Goal: Task Accomplishment & Management: Use online tool/utility

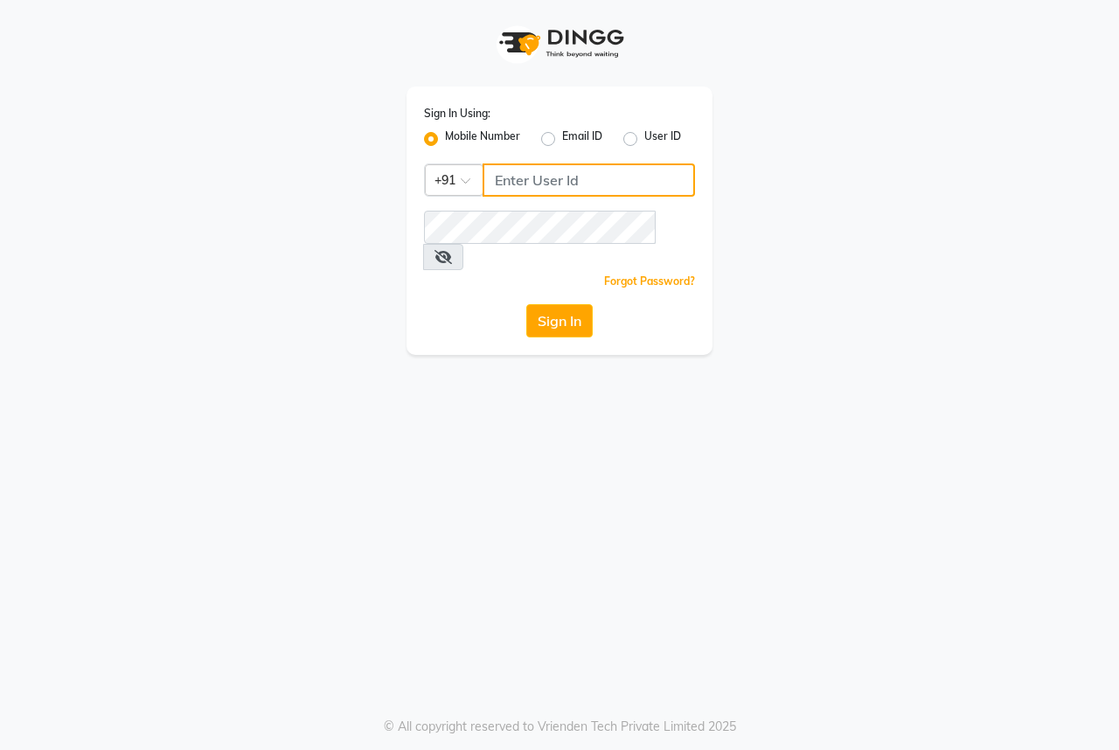
click at [591, 178] on input "Username" at bounding box center [589, 180] width 213 height 33
click at [612, 185] on input "9840582651" at bounding box center [589, 180] width 213 height 33
type input "9"
type input "9493939190"
click at [554, 304] on button "Sign In" at bounding box center [560, 320] width 66 height 33
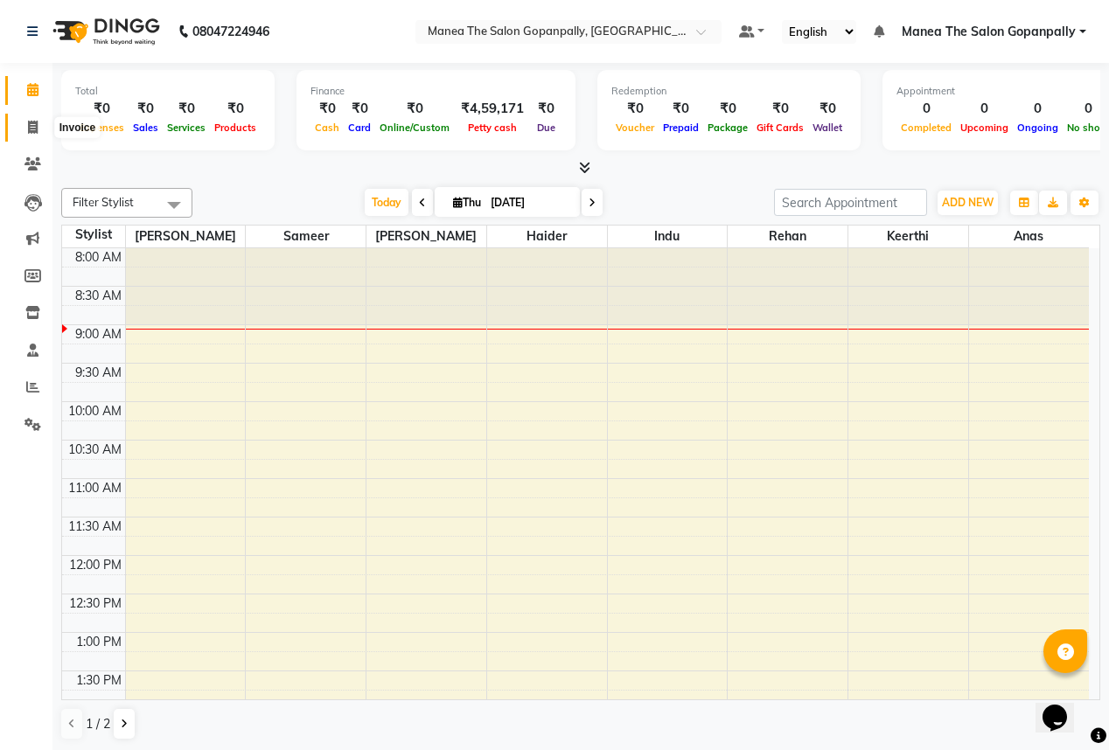
click at [29, 121] on icon at bounding box center [33, 127] width 10 height 13
click at [31, 128] on icon at bounding box center [33, 127] width 10 height 13
click at [37, 130] on icon at bounding box center [33, 127] width 10 height 13
select select "service"
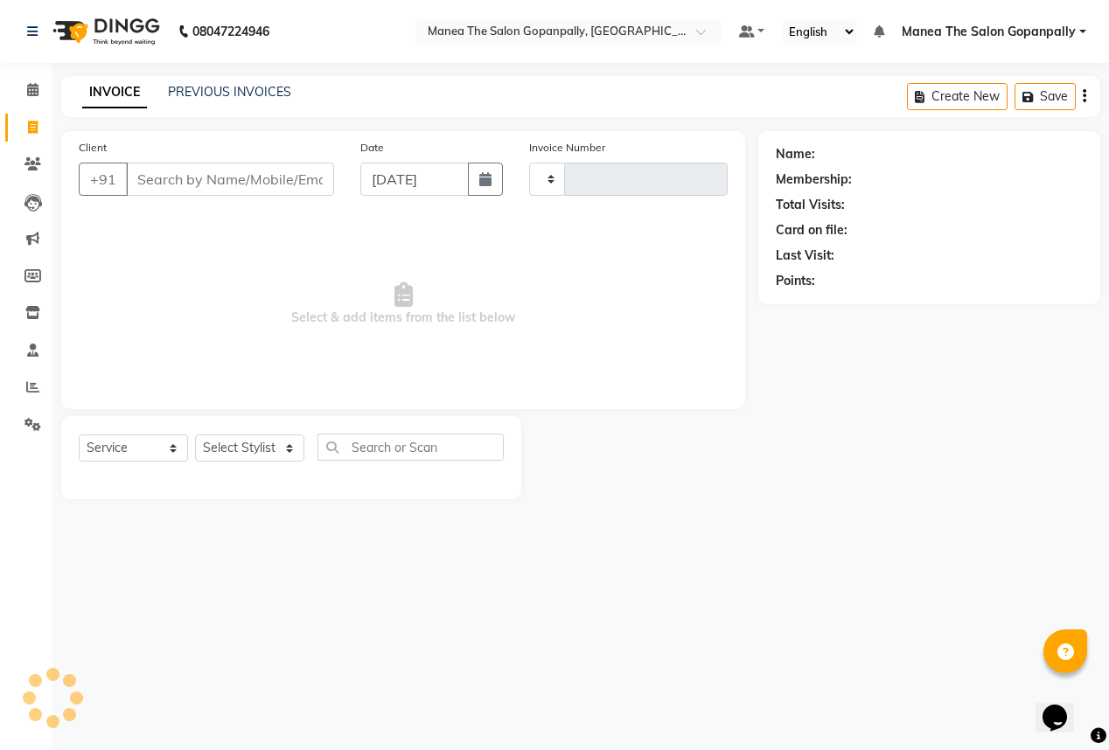
type input "2742"
select select "7027"
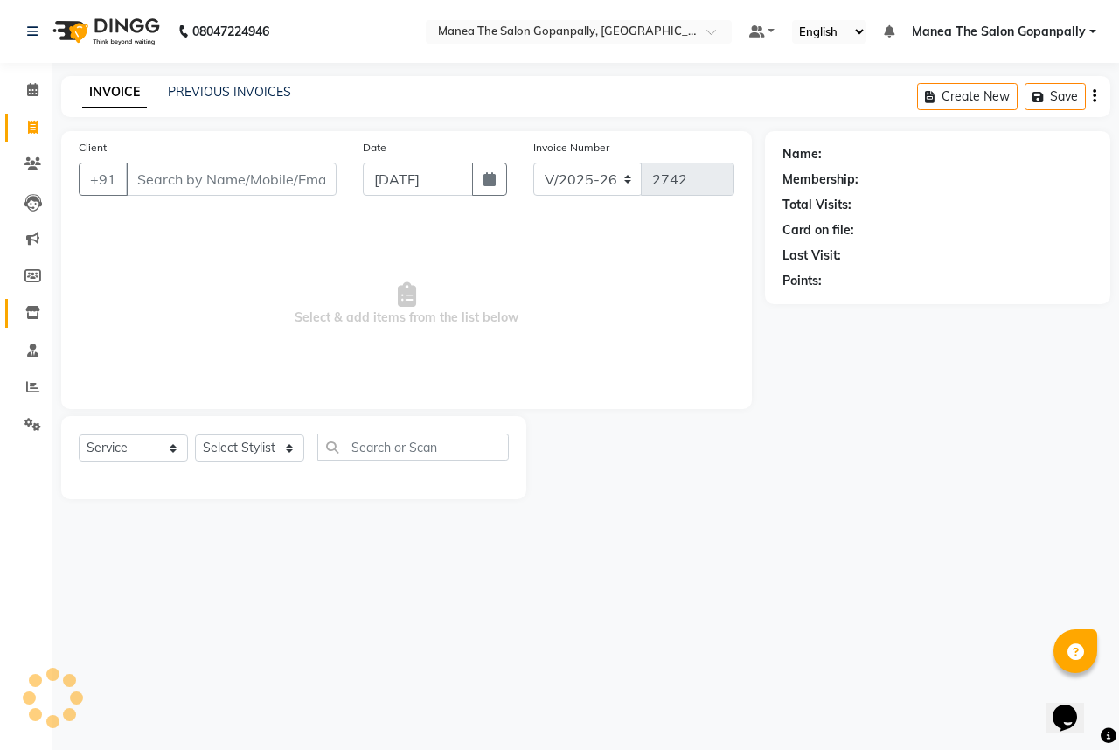
drag, startPoint x: 82, startPoint y: 241, endPoint x: 45, endPoint y: 321, distance: 88.8
click at [45, 320] on app-home "08047224946 Select Location × Manea The Salon Gopanpally, [GEOGRAPHIC_DATA] Def…" at bounding box center [559, 263] width 1119 height 526
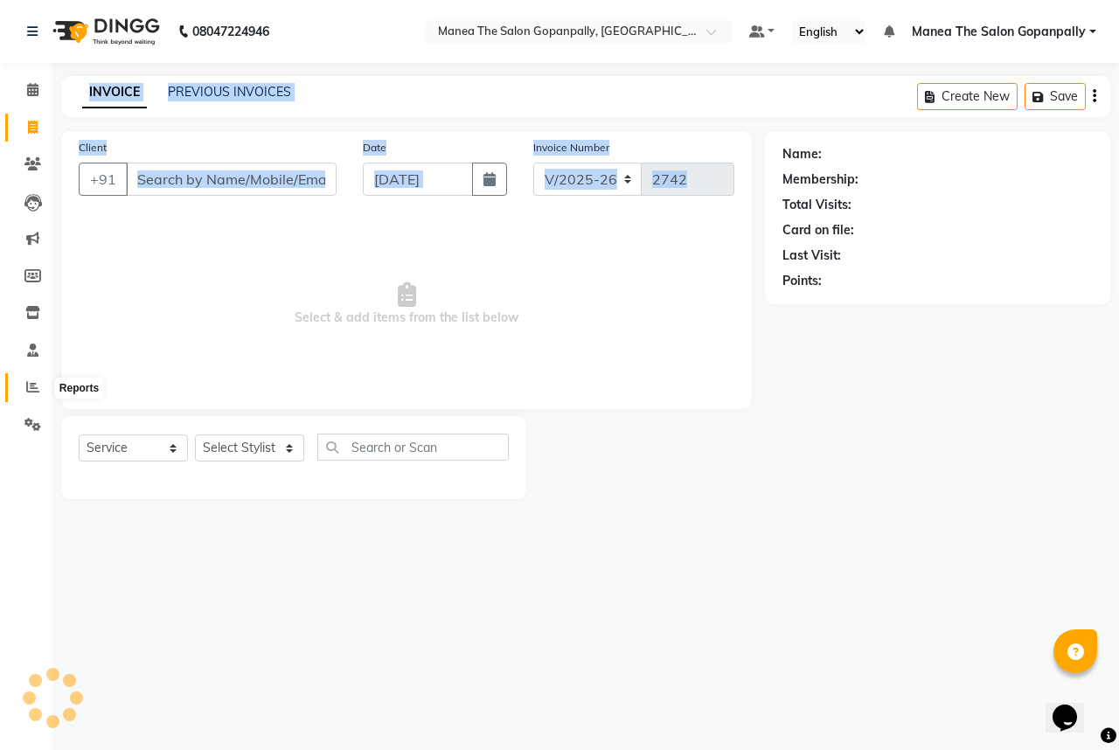
click at [28, 388] on icon at bounding box center [32, 386] width 13 height 13
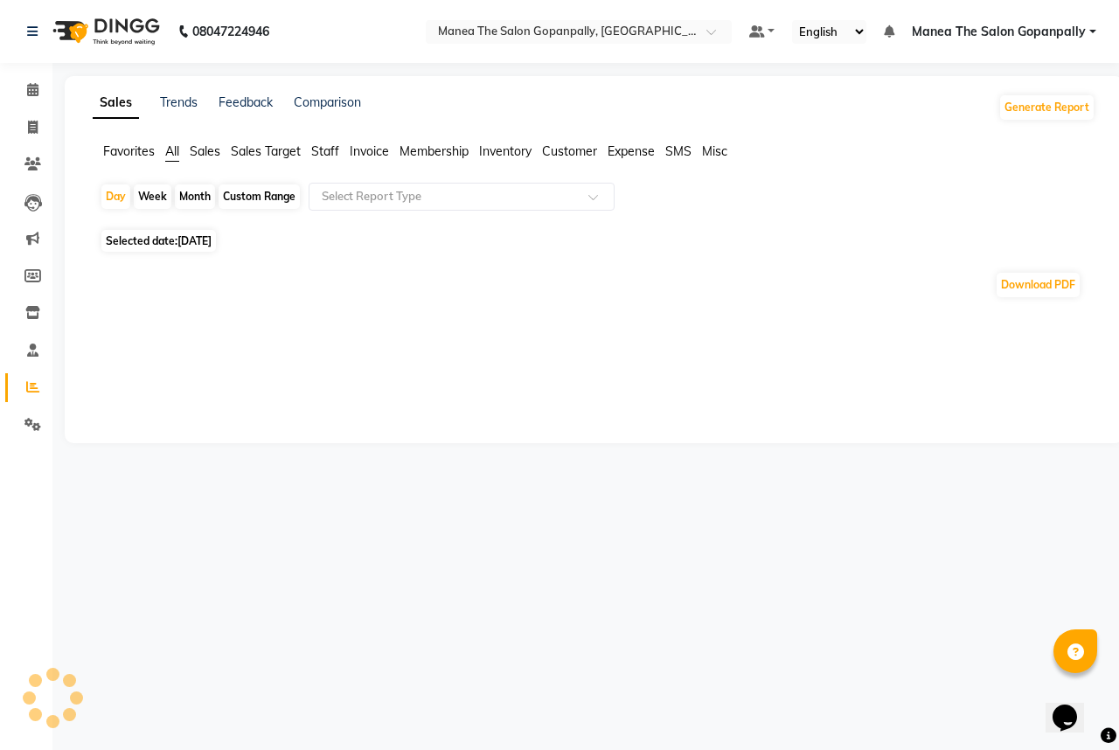
click at [179, 192] on div "Month" at bounding box center [195, 197] width 40 height 24
select select "9"
select select "2025"
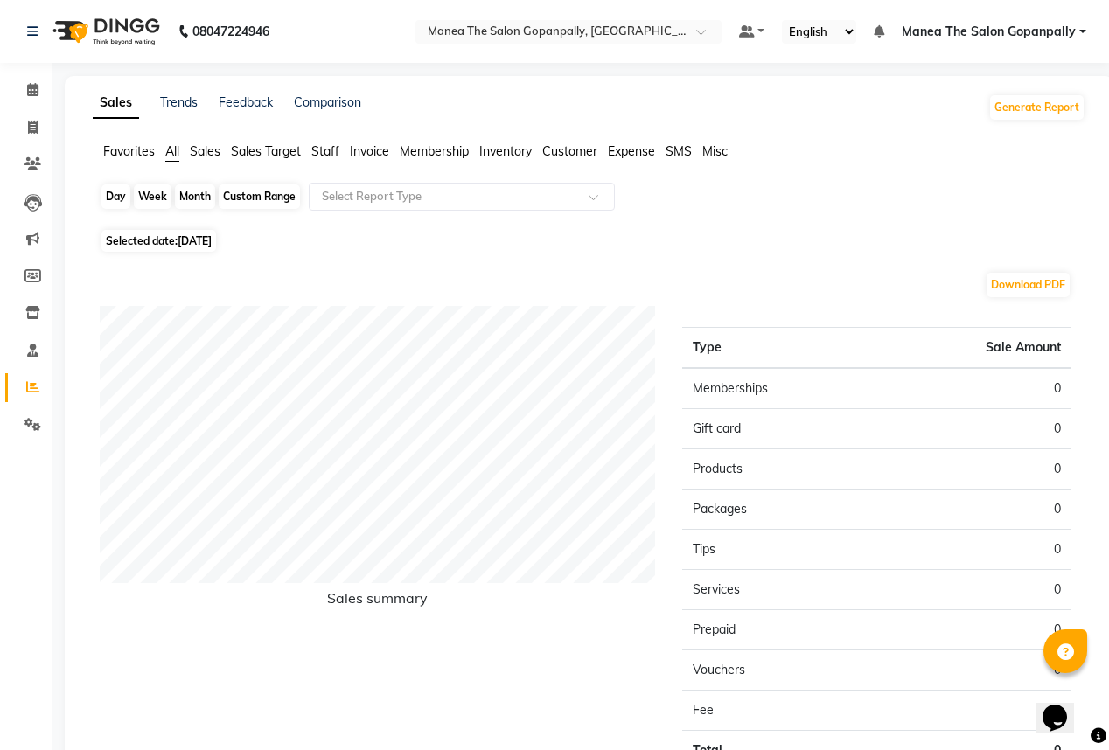
click at [193, 196] on div "Month" at bounding box center [195, 197] width 40 height 24
select select "9"
select select "2025"
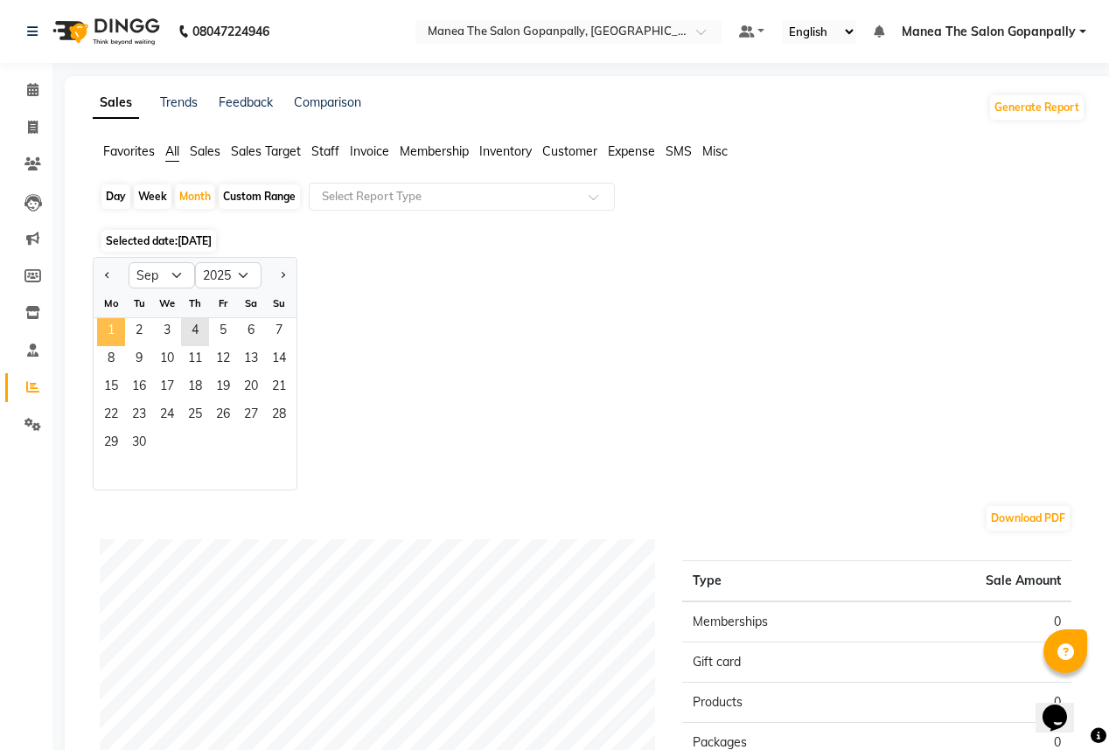
click at [110, 333] on span "1" at bounding box center [111, 332] width 28 height 28
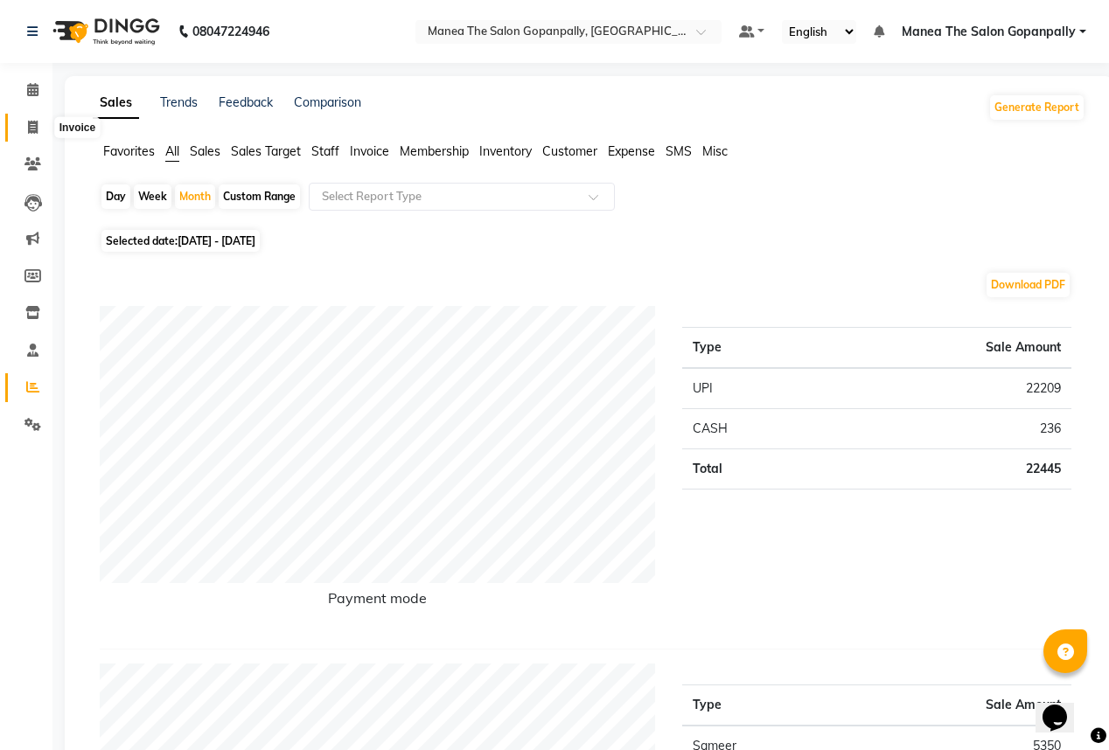
click at [31, 125] on icon at bounding box center [33, 127] width 10 height 13
select select "service"
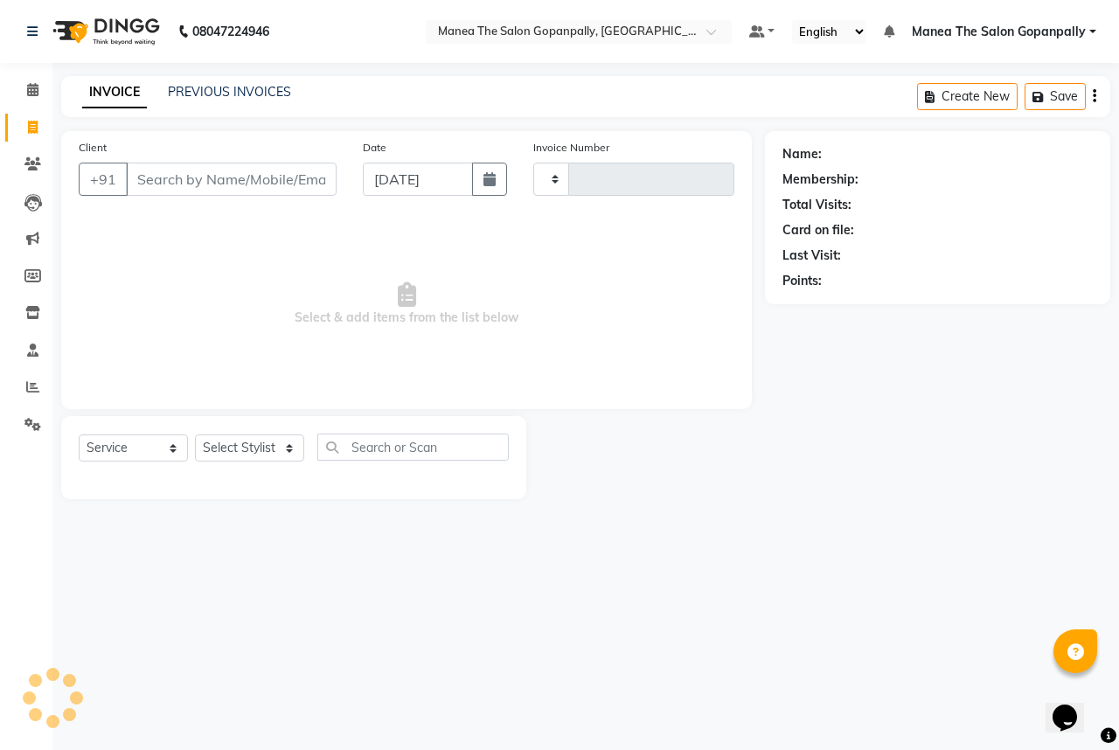
type input "2742"
select select "7027"
